Goal: Task Accomplishment & Management: Manage account settings

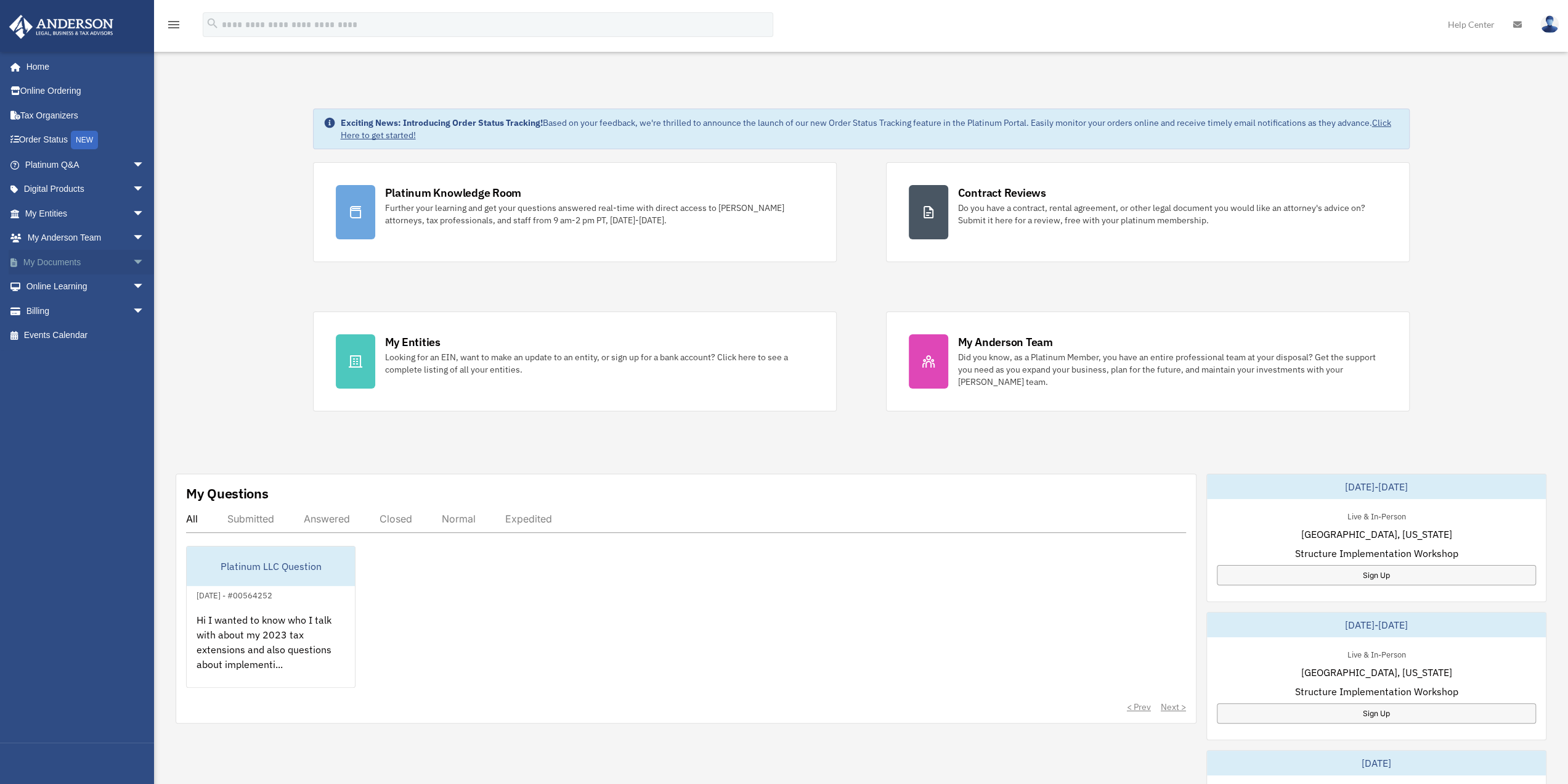
click at [60, 259] on link "My Documents arrow_drop_down" at bounding box center [86, 262] width 154 height 25
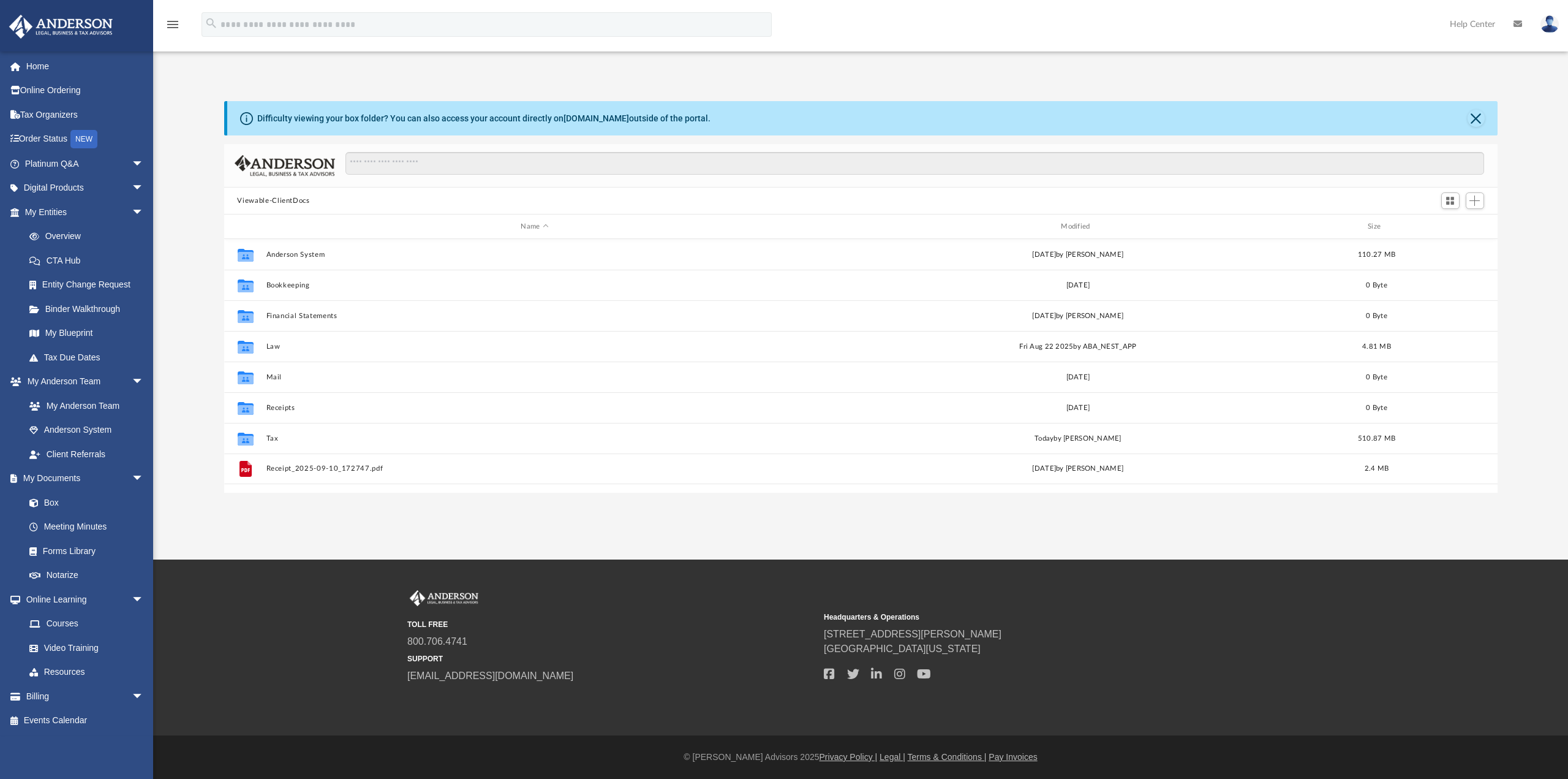
scroll to position [269, 1264]
click at [588, 118] on link "box.com" at bounding box center [595, 118] width 66 height 10
click at [1549, 21] on img at bounding box center [1549, 24] width 18 height 18
click at [1529, 52] on link "[EMAIL_ADDRESS][DOMAIN_NAME]" at bounding box center [1493, 62] width 132 height 36
click at [1543, 25] on img at bounding box center [1549, 24] width 18 height 18
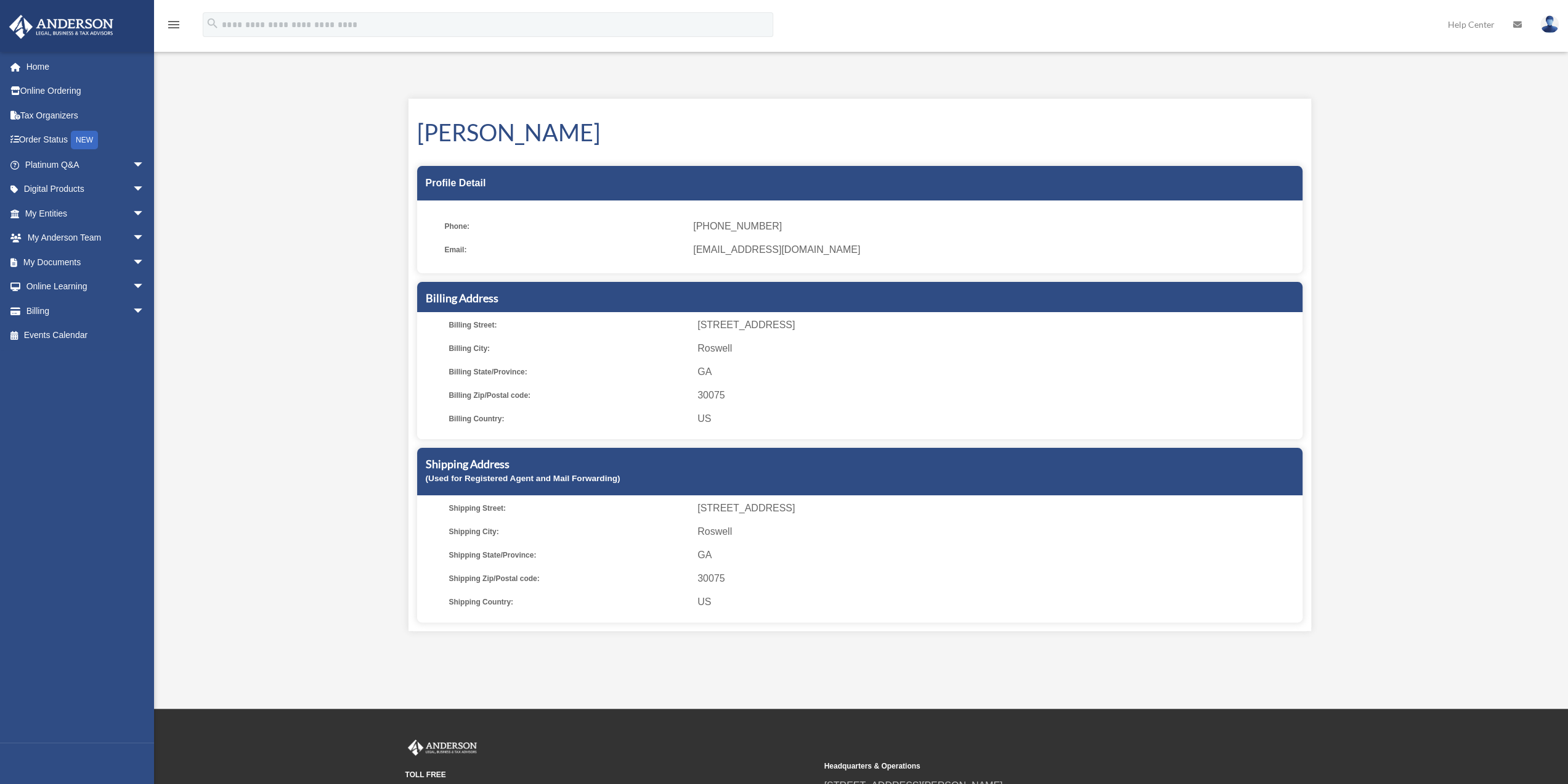
click at [1548, 26] on img at bounding box center [1549, 24] width 19 height 18
click at [1352, 109] on link "Logout" at bounding box center [1365, 108] width 124 height 26
